Goal: Task Accomplishment & Management: Manage account settings

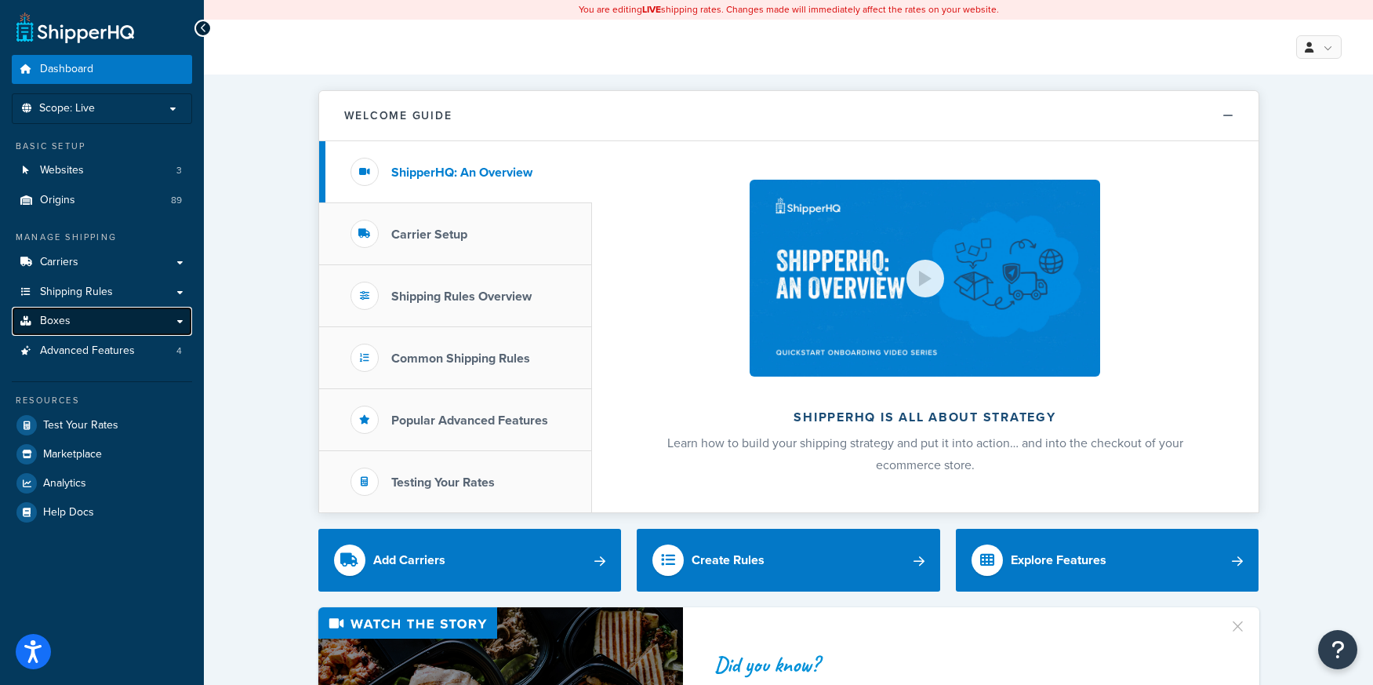
click at [64, 324] on span "Boxes" at bounding box center [55, 321] width 31 height 13
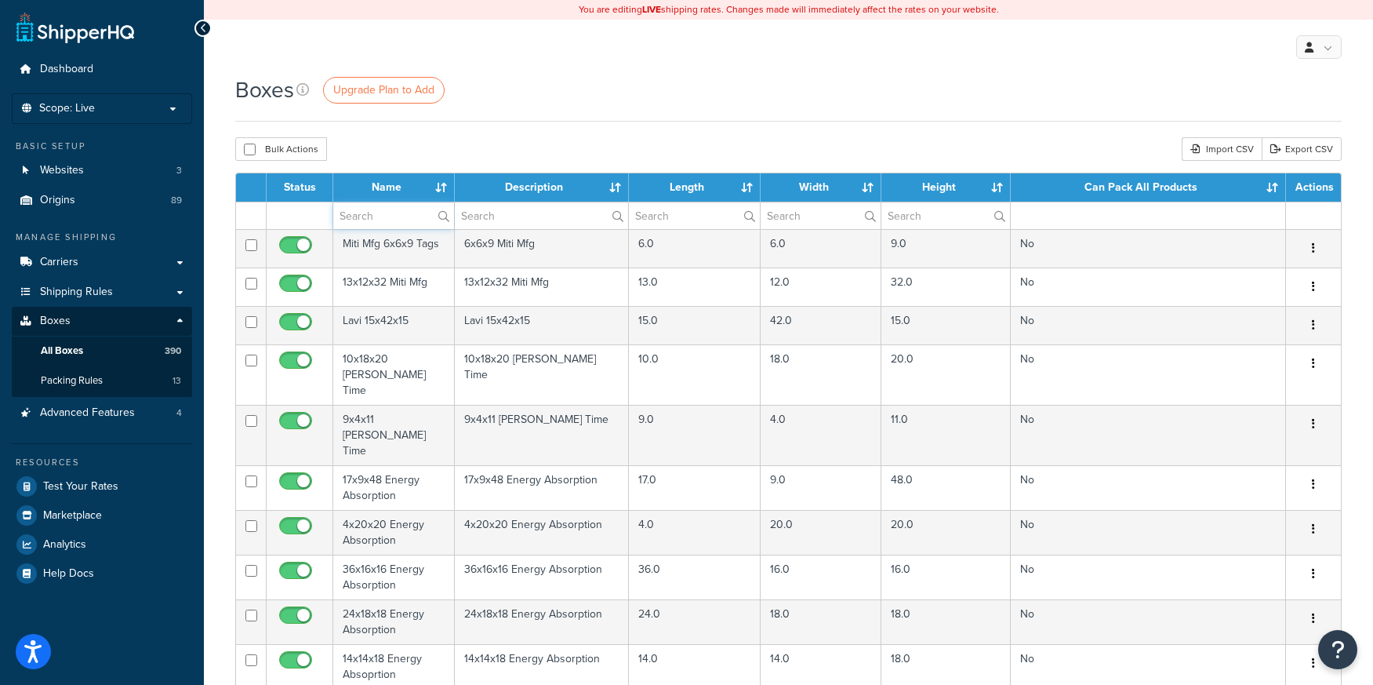
click at [407, 217] on input "text" at bounding box center [393, 215] width 121 height 27
type input "plasticade"
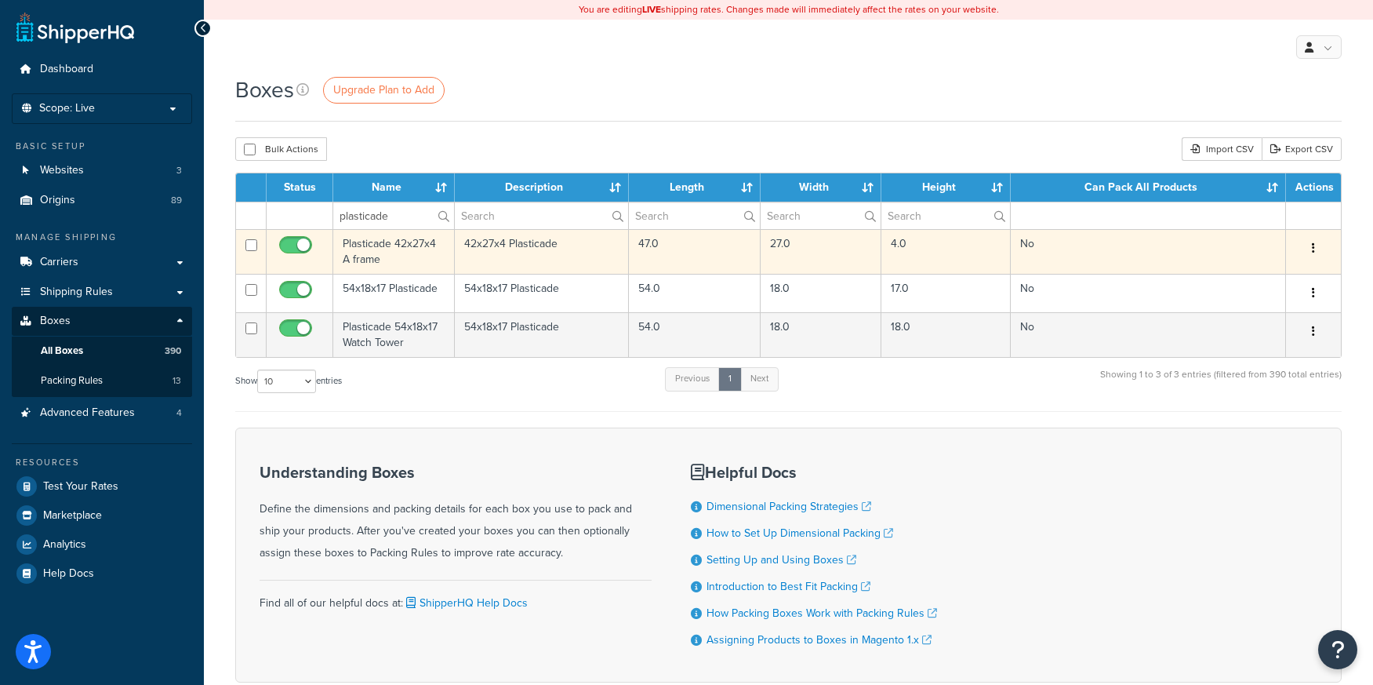
click at [409, 252] on td "Plasticade 42x27x4 A frame" at bounding box center [394, 251] width 122 height 45
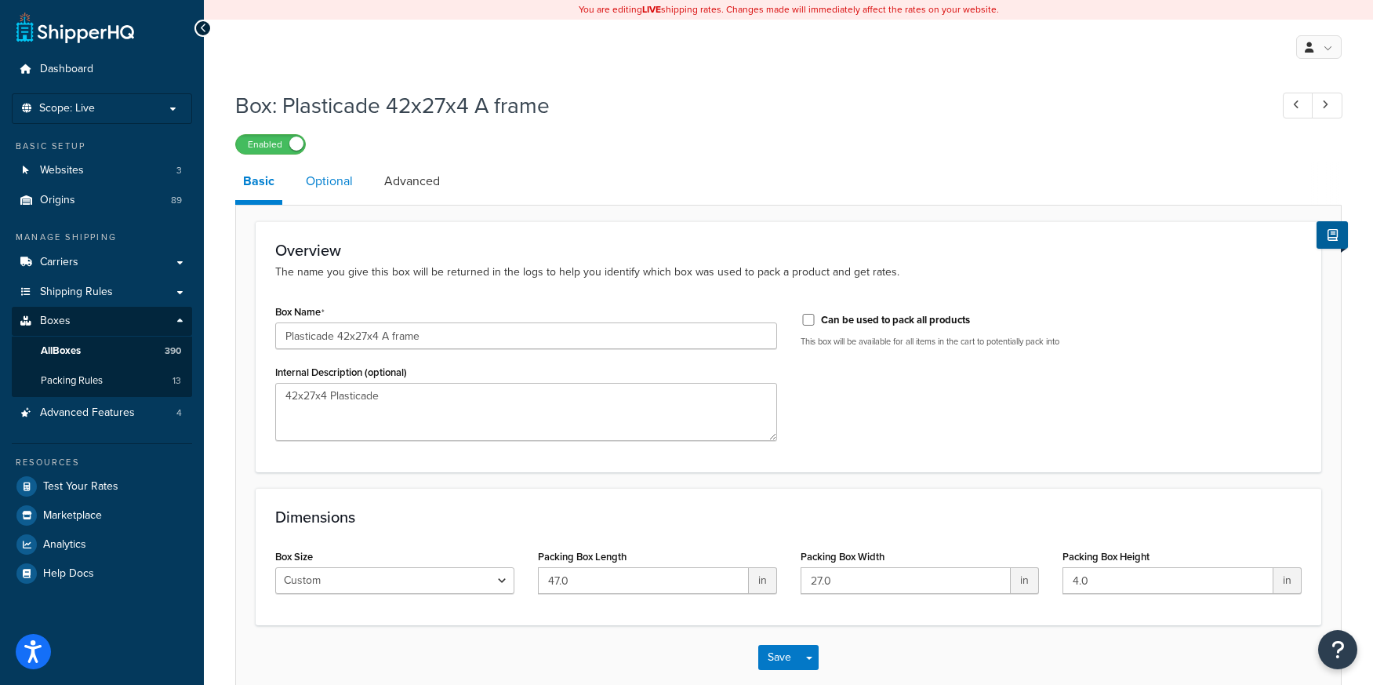
click at [322, 180] on link "Optional" at bounding box center [329, 181] width 63 height 38
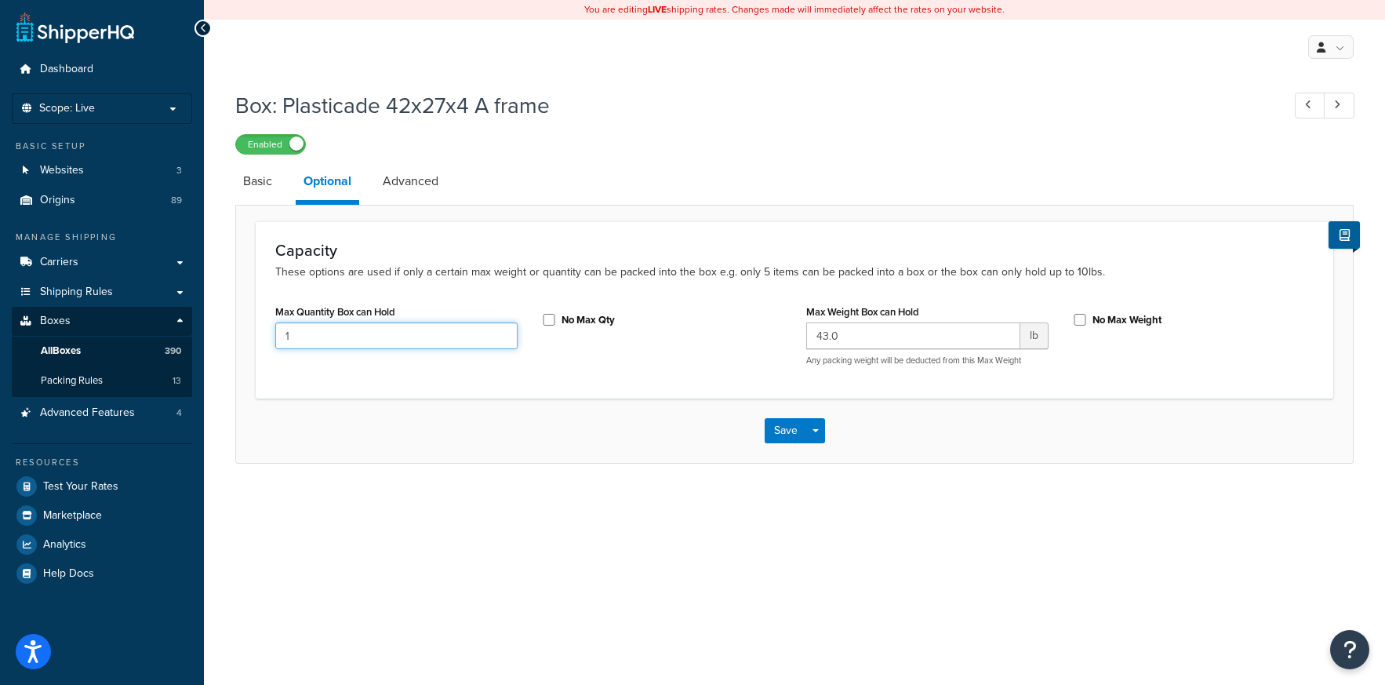
drag, startPoint x: 328, startPoint y: 338, endPoint x: 267, endPoint y: 340, distance: 60.4
click at [267, 340] on div "Max Quantity Box can Hold 1" at bounding box center [397, 330] width 266 height 60
type input "5"
click at [778, 438] on button "Save" at bounding box center [786, 430] width 42 height 25
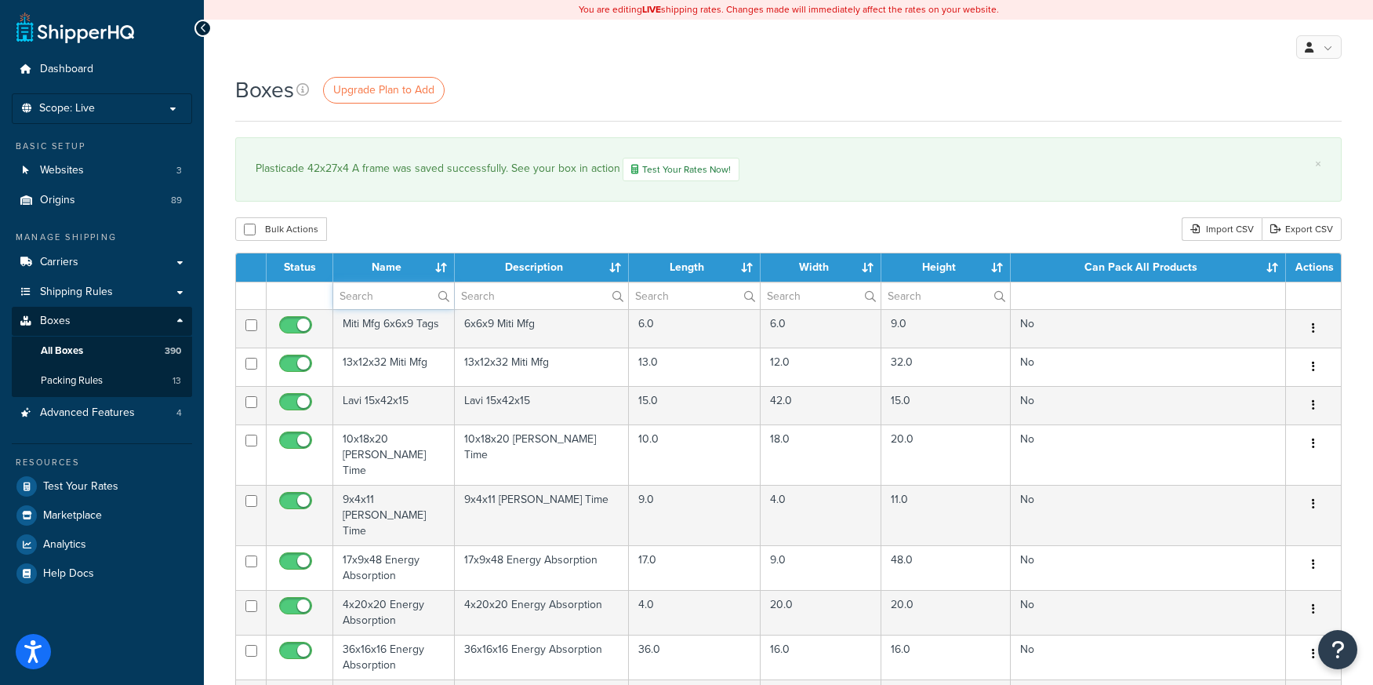
click at [403, 304] on input "text" at bounding box center [393, 295] width 121 height 27
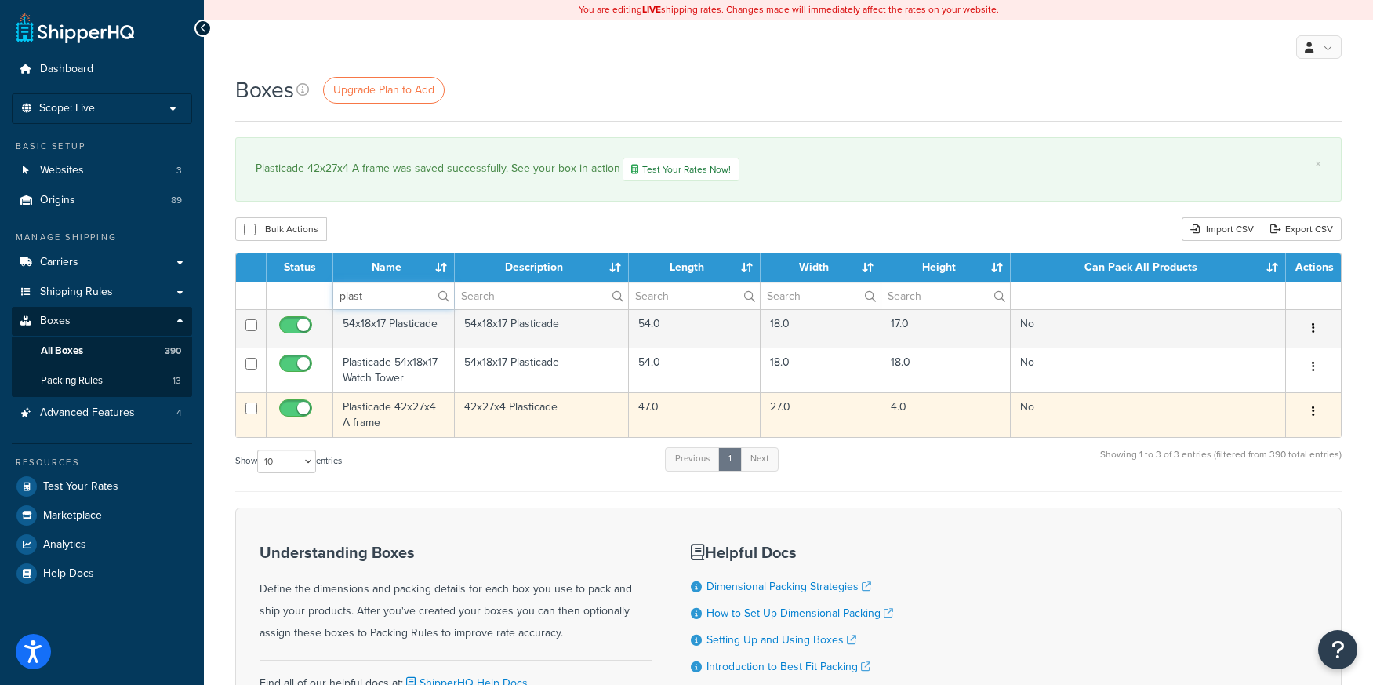
type input "plast"
click at [368, 409] on td "Plasticade 42x27x4 A frame" at bounding box center [394, 414] width 122 height 45
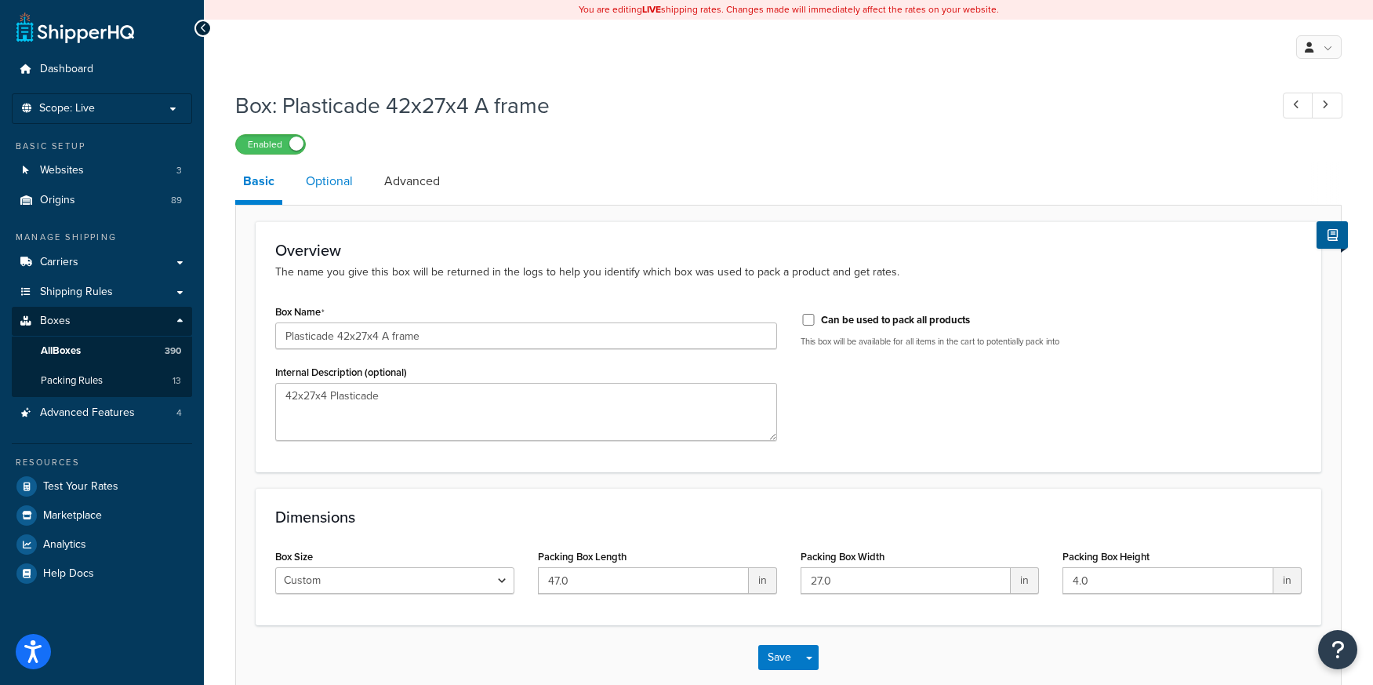
click at [325, 183] on link "Optional" at bounding box center [329, 181] width 63 height 38
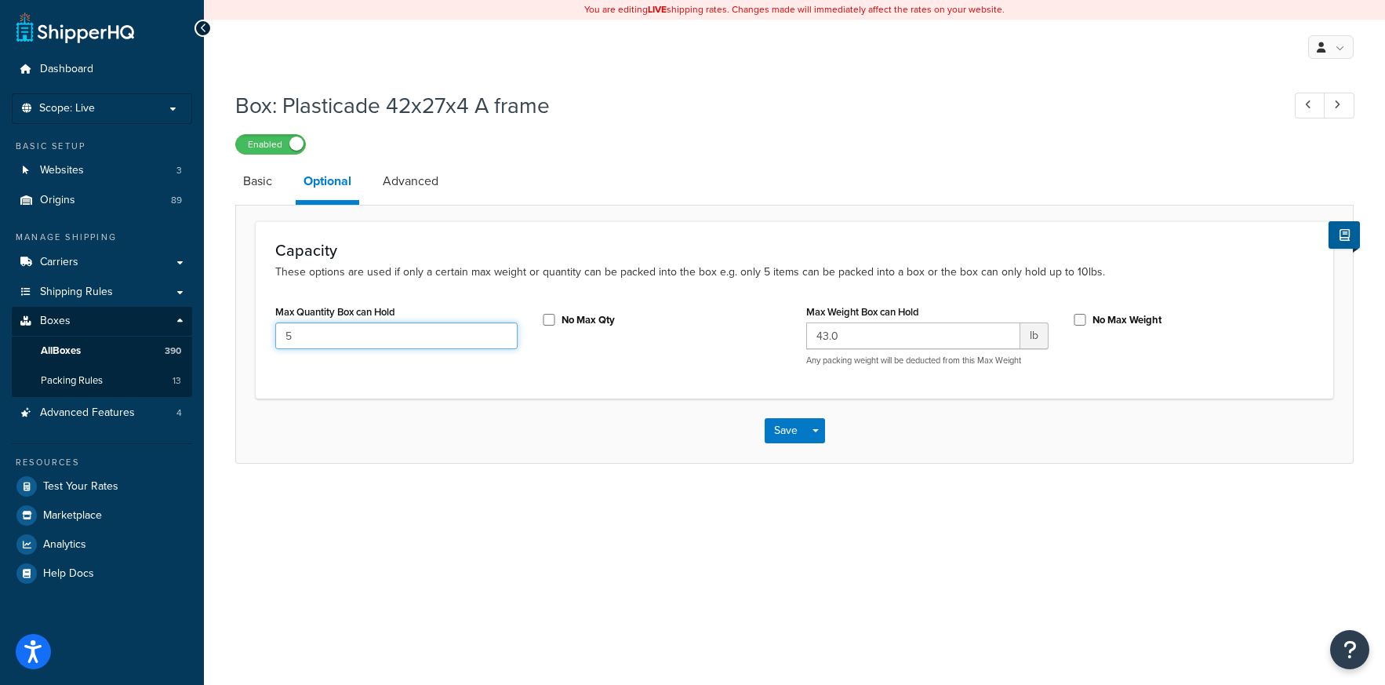
drag, startPoint x: 307, startPoint y: 338, endPoint x: 223, endPoint y: 342, distance: 84.8
click at [223, 342] on div "Box: Plasticade 42x27x4 A frame Enabled Basic Optional Advanced Capacity These …" at bounding box center [794, 292] width 1181 height 420
drag, startPoint x: 849, startPoint y: 338, endPoint x: 769, endPoint y: 340, distance: 80.8
click at [769, 340] on div "Max Quantity Box can Hold 5 No Max Qty Max Weight Box can Hold 43.0 lb Any pack…" at bounding box center [795, 339] width 1062 height 78
type input "65"
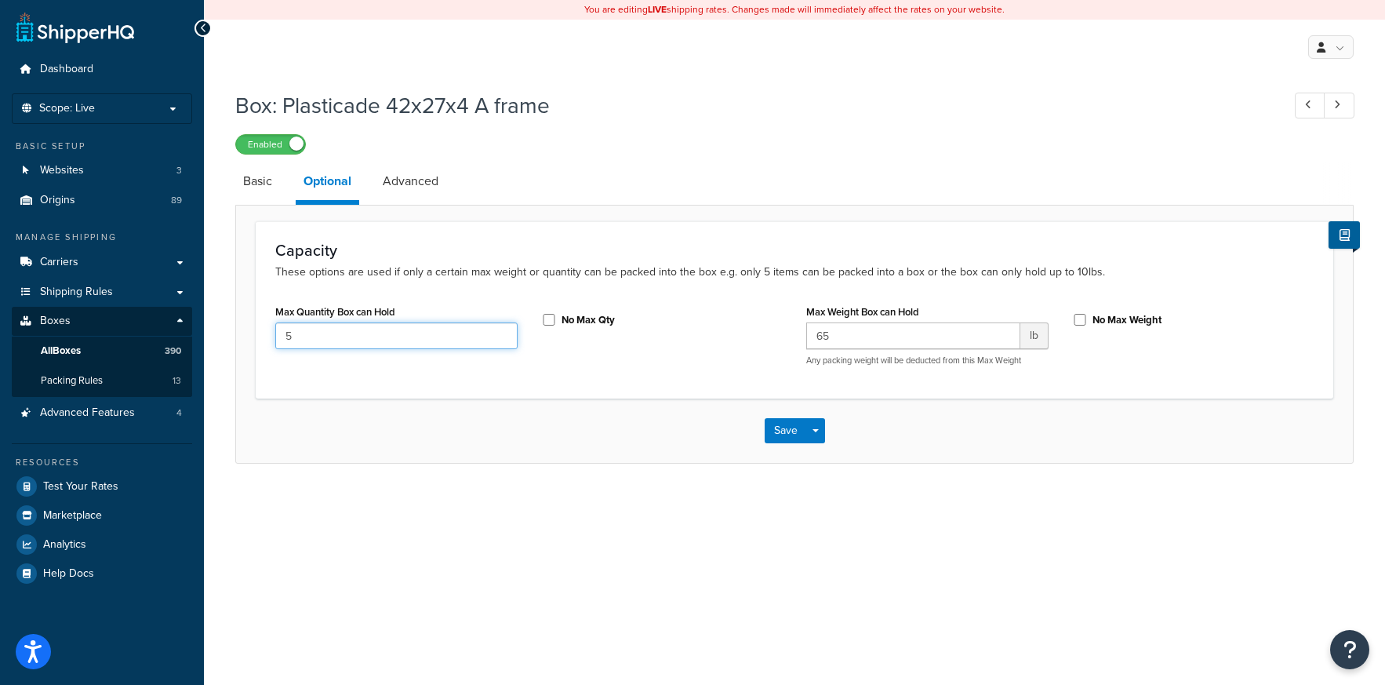
drag, startPoint x: 304, startPoint y: 338, endPoint x: 242, endPoint y: 337, distance: 61.2
click at [242, 337] on form "Capacity These options are used if only a certain max weight or quantity can be…" at bounding box center [794, 341] width 1117 height 241
type input "6"
click at [774, 431] on button "Save" at bounding box center [786, 430] width 42 height 25
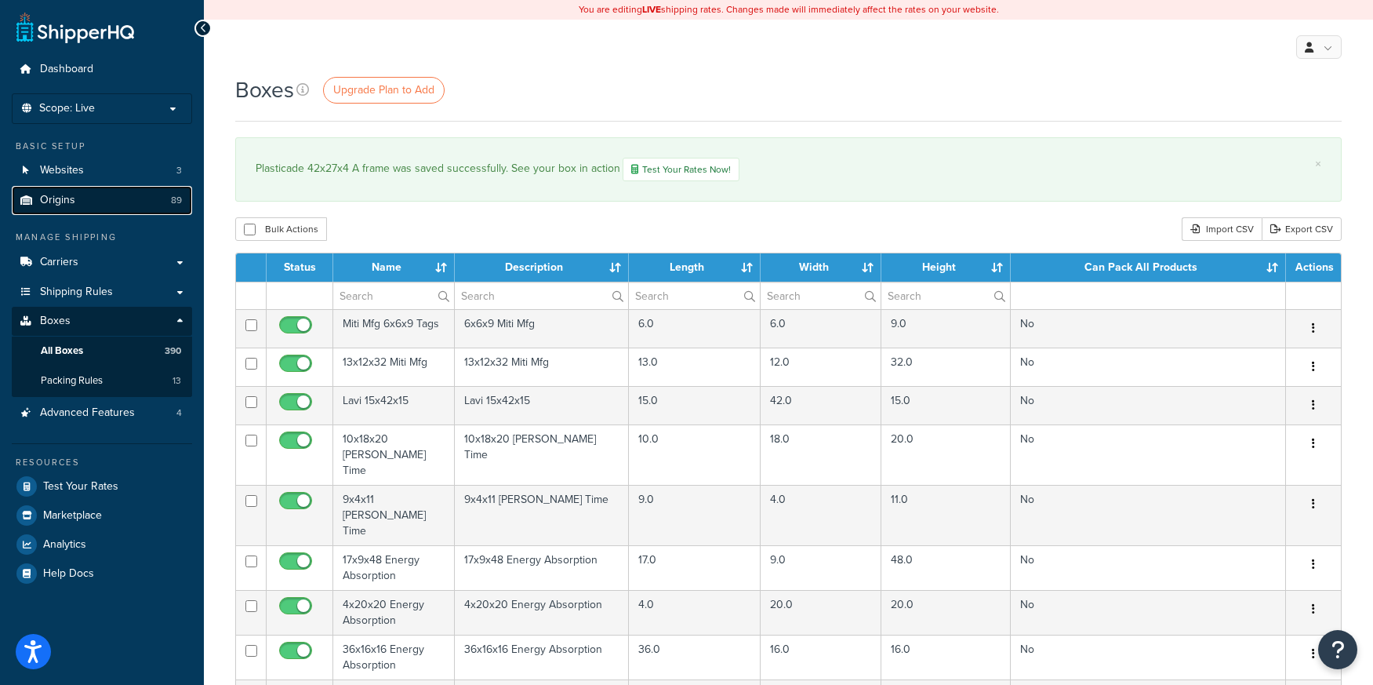
click at [71, 196] on span "Origins" at bounding box center [57, 200] width 35 height 13
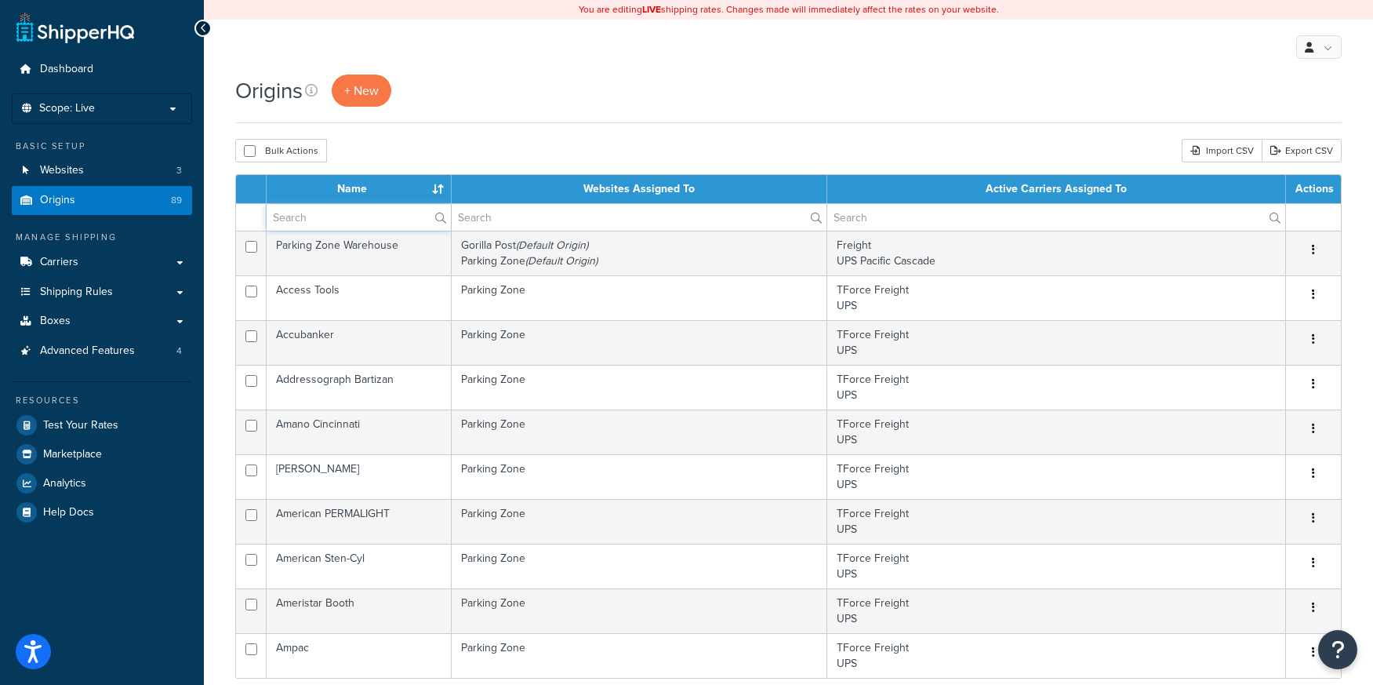
click at [340, 224] on input "text" at bounding box center [359, 217] width 184 height 27
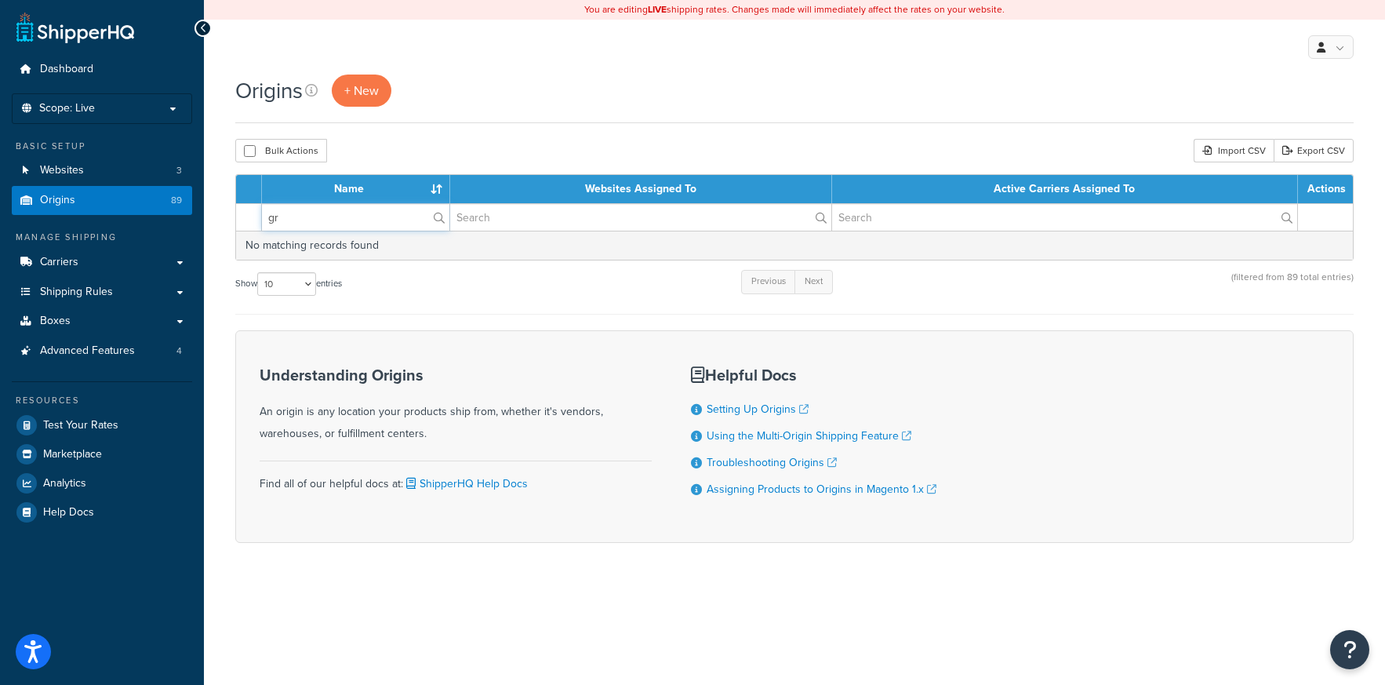
type input "g"
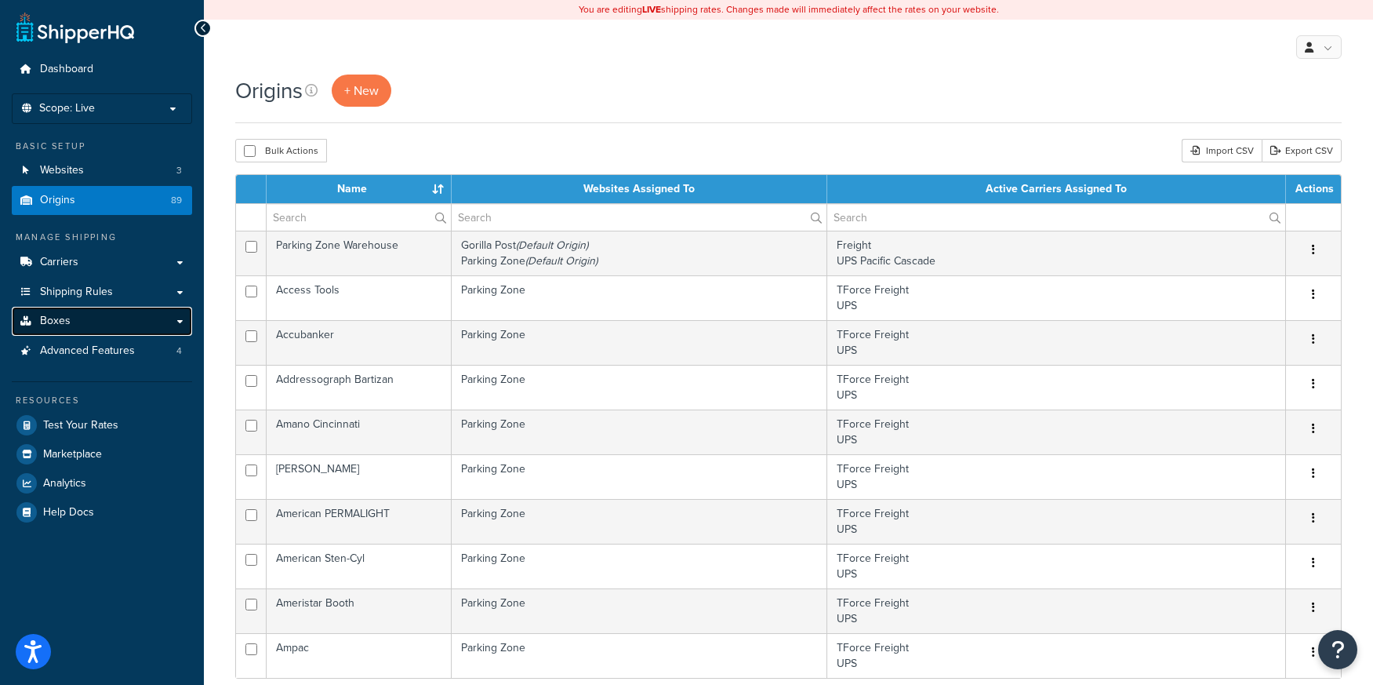
click at [64, 325] on span "Boxes" at bounding box center [55, 321] width 31 height 13
